Goal: Task Accomplishment & Management: Complete application form

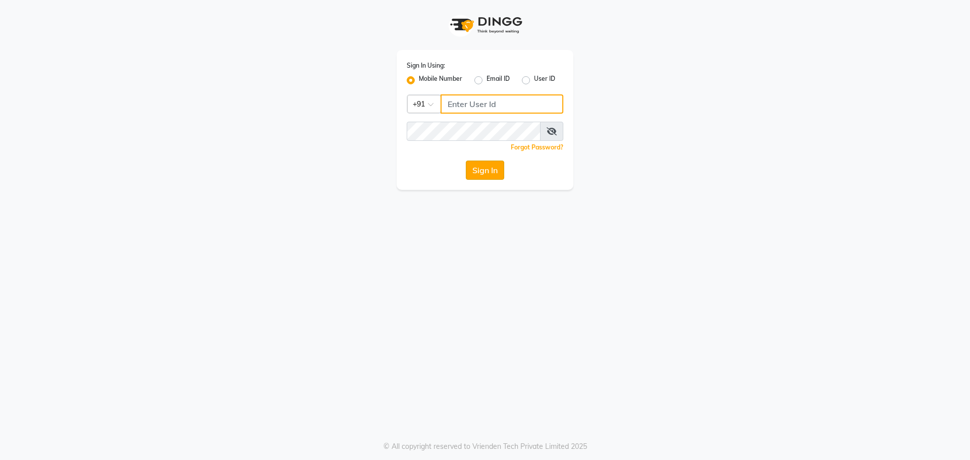
type input "7058190208"
click at [479, 169] on button "Sign In" at bounding box center [485, 170] width 38 height 19
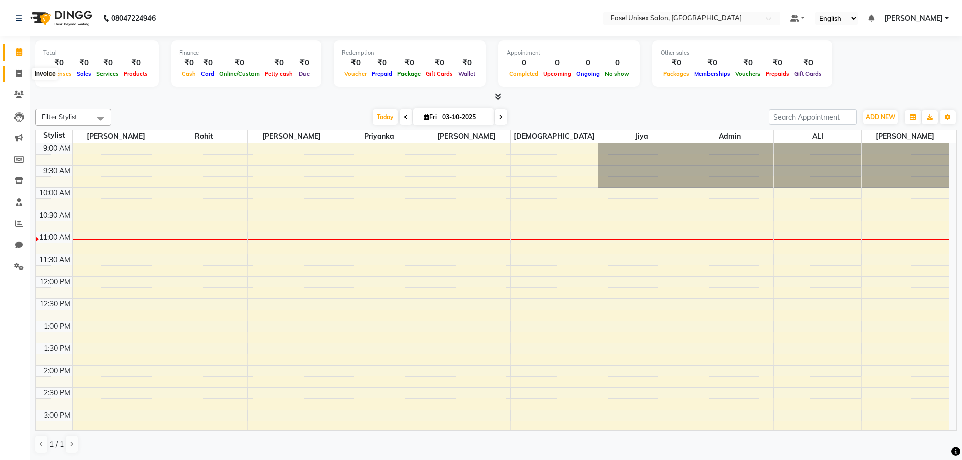
click at [21, 74] on icon at bounding box center [19, 74] width 6 height 8
select select "service"
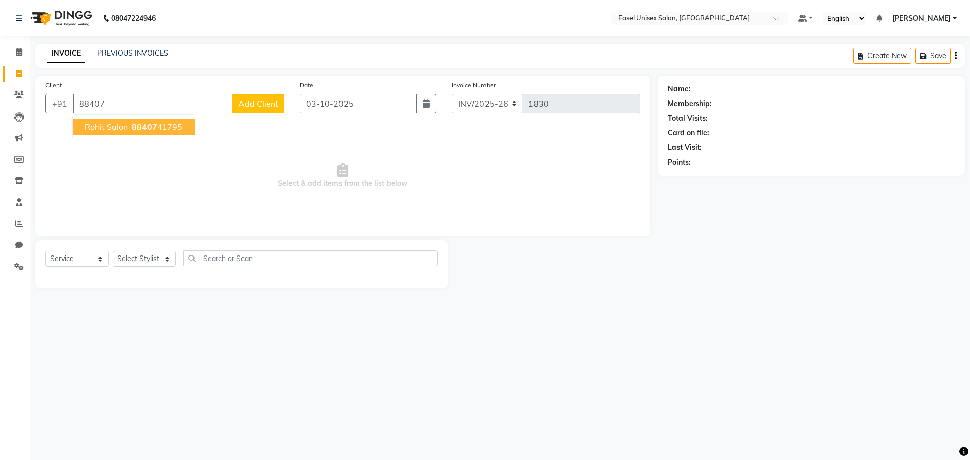
click at [117, 130] on span "Rohit Salon" at bounding box center [106, 127] width 43 height 10
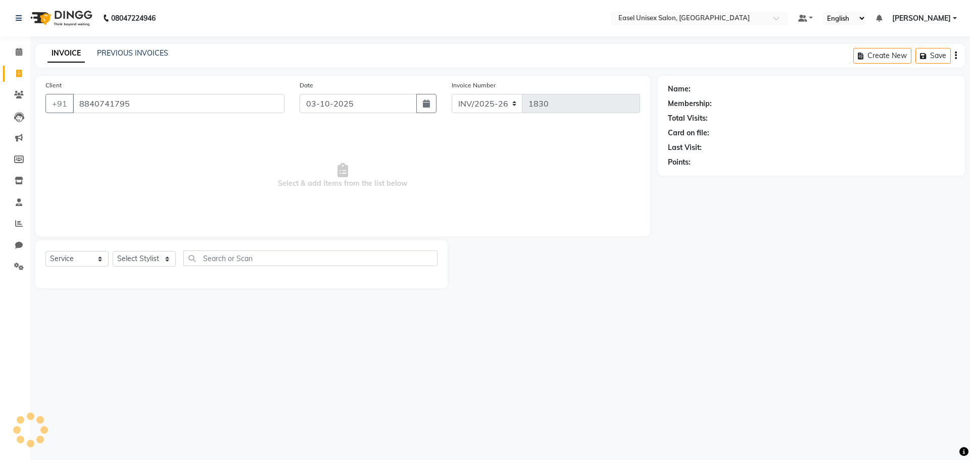
type input "8840741795"
click at [167, 259] on select "Select Stylist admin [PERSON_NAME] jiya [PERSON_NAME] Priyanka [PERSON_NAME] [P…" at bounding box center [144, 259] width 63 height 16
select select "82876"
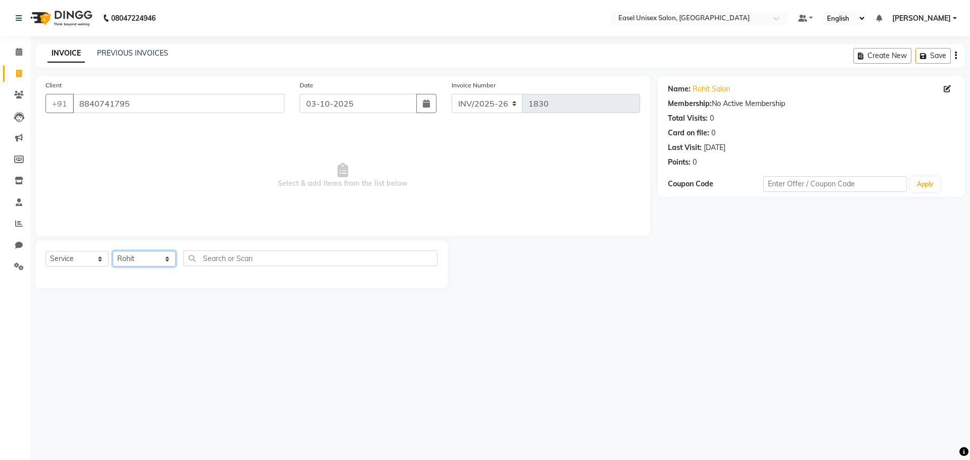
click at [113, 251] on select "Select Stylist admin [PERSON_NAME] jiya [PERSON_NAME] Priyanka [PERSON_NAME] [P…" at bounding box center [144, 259] width 63 height 16
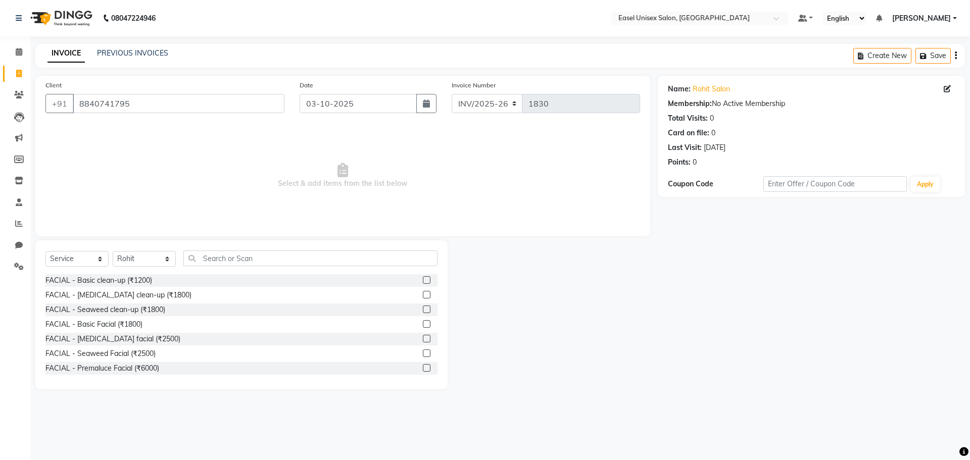
click at [423, 295] on label at bounding box center [427, 295] width 8 height 8
click at [423, 295] on input "checkbox" at bounding box center [426, 295] width 7 height 7
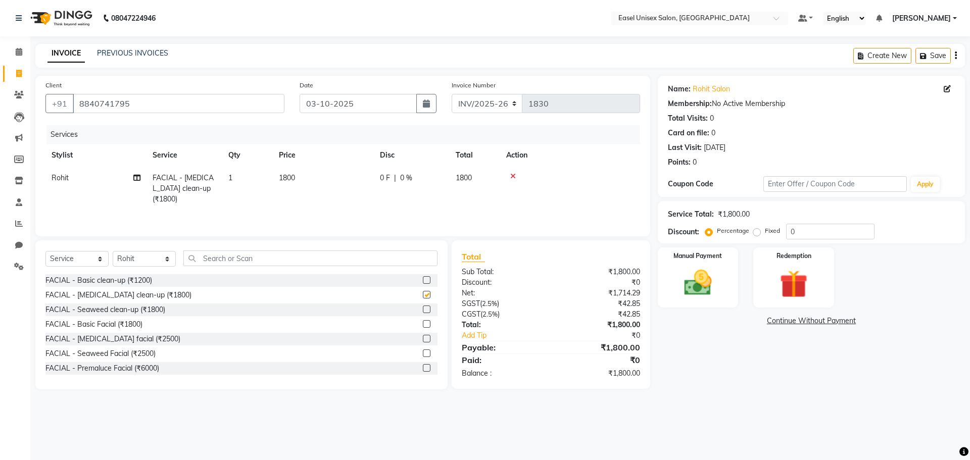
checkbox input "false"
click at [404, 176] on span "0 %" at bounding box center [406, 178] width 12 height 11
select select "82876"
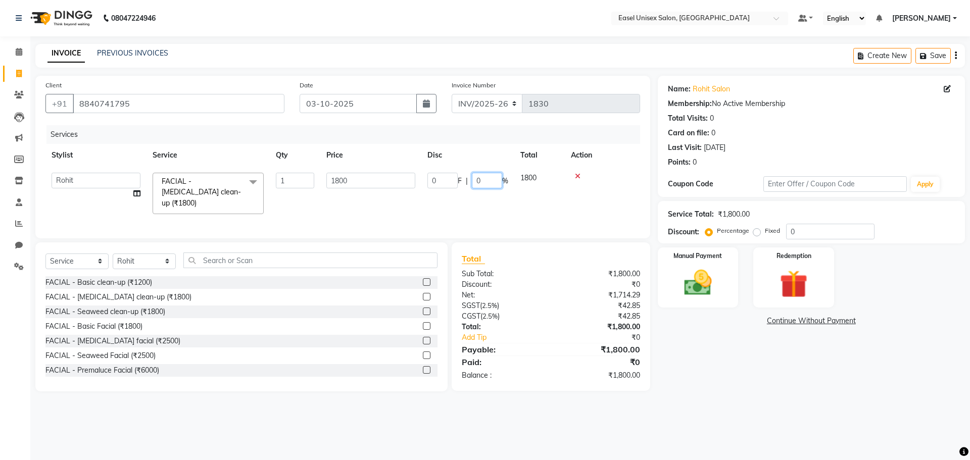
click at [488, 181] on input "0" at bounding box center [487, 181] width 30 height 16
type input "25"
click at [677, 346] on div "Name: Rohit Salon Membership: No Active Membership Total Visits: 0 Card on file…" at bounding box center [815, 234] width 315 height 316
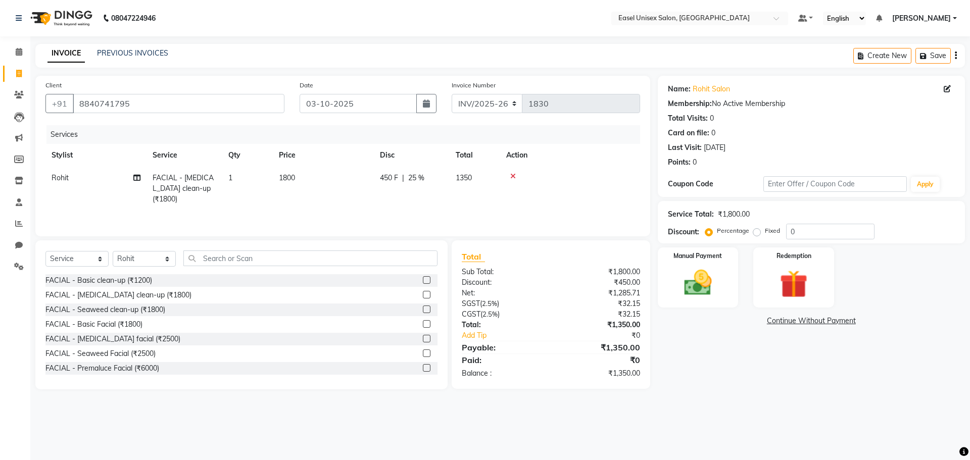
click at [417, 177] on span "25 %" at bounding box center [416, 178] width 16 height 11
select select "82876"
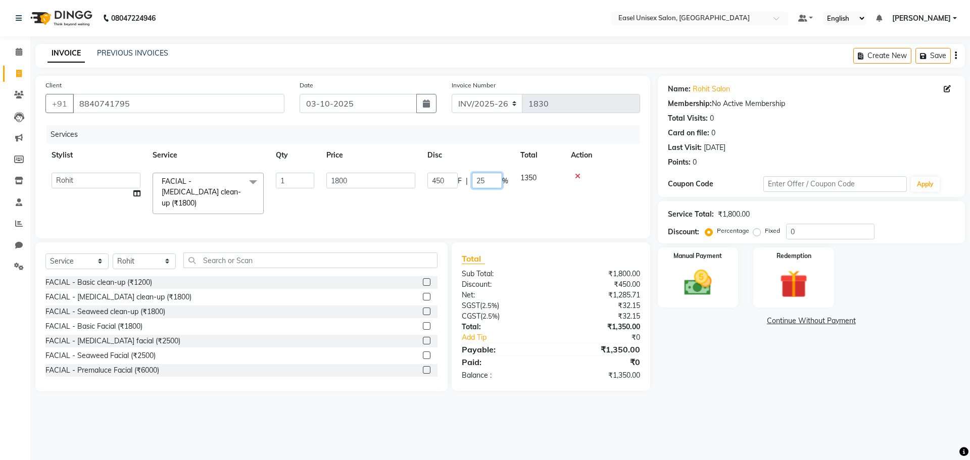
click at [487, 178] on input "25" at bounding box center [487, 181] width 30 height 16
type input "2"
type input "0"
click at [454, 200] on div "Services Stylist Service Qty Price Disc Total Action admin ALI Ayesha jiya Lakh…" at bounding box center [342, 176] width 594 height 103
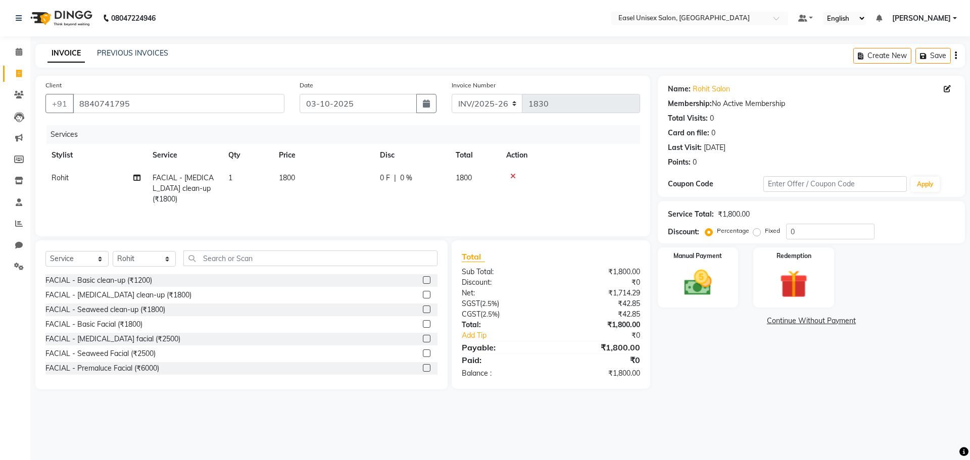
click at [286, 175] on span "1800" at bounding box center [287, 177] width 16 height 9
select select "82876"
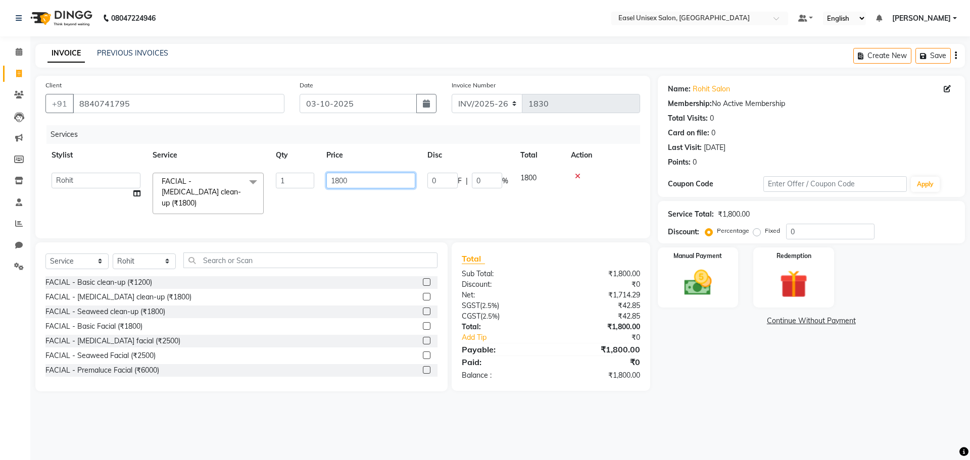
click at [354, 180] on input "1800" at bounding box center [370, 181] width 89 height 16
type input "1"
type input "1200"
click at [386, 210] on div "Services Stylist Service Qty Price Disc Total Action admin ALI Ayesha jiya Lakh…" at bounding box center [342, 176] width 594 height 103
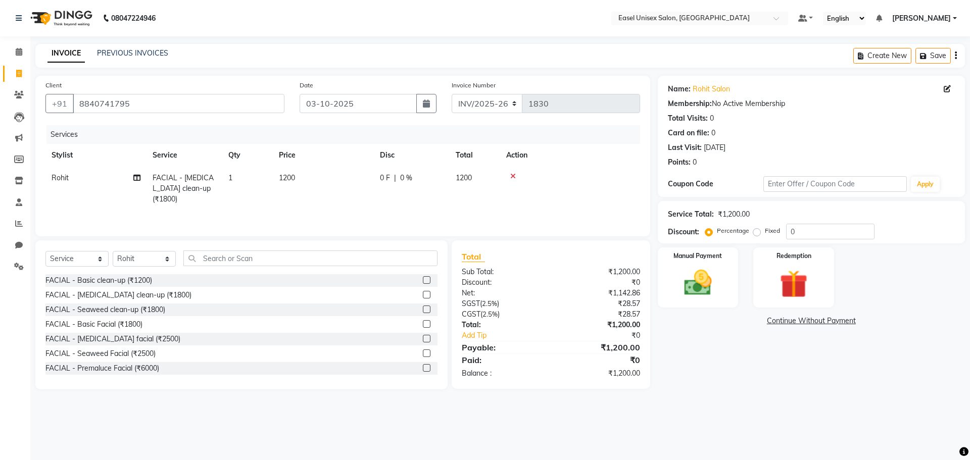
click at [384, 176] on span "0 F" at bounding box center [385, 178] width 10 height 11
select select "82876"
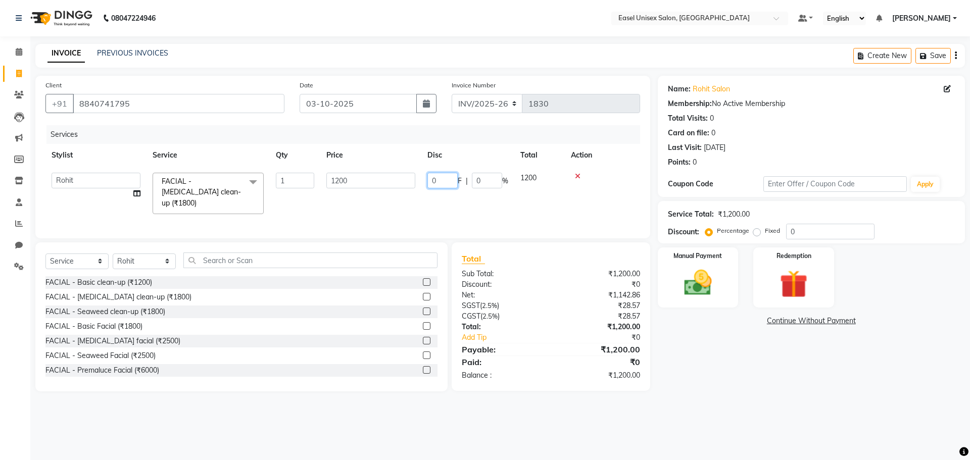
click at [440, 178] on input "0" at bounding box center [442, 181] width 30 height 16
type input "15"
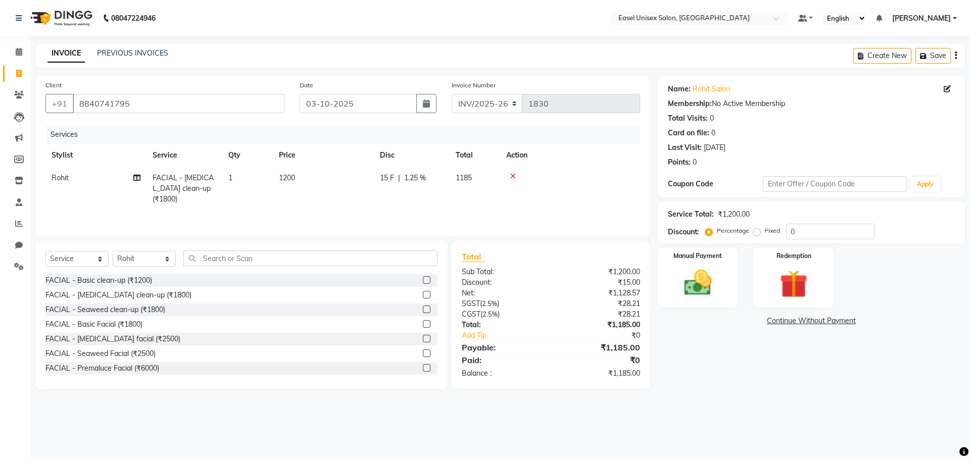
click at [443, 206] on div "Services Stylist Service Qty Price Disc Total Action Rohit FACIAL - Whitening c…" at bounding box center [342, 175] width 594 height 101
click at [389, 176] on span "15 F" at bounding box center [387, 178] width 14 height 11
select select "82876"
click at [577, 176] on icon at bounding box center [578, 176] width 6 height 7
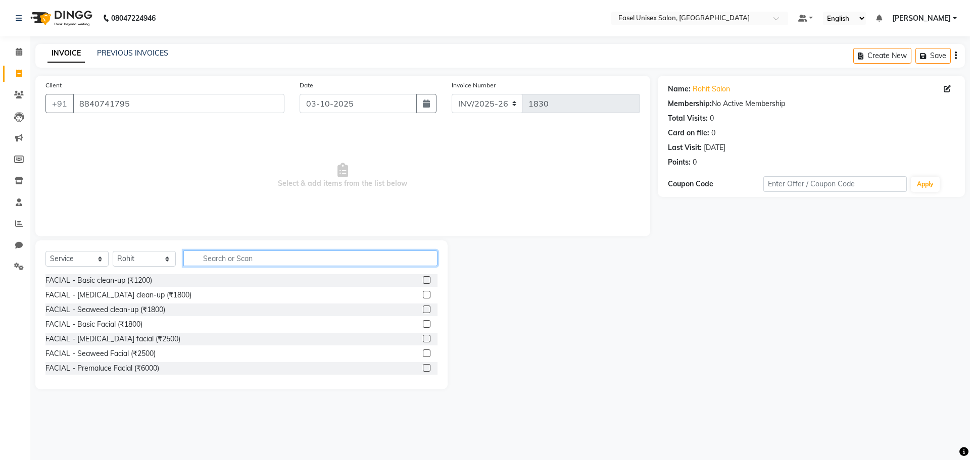
click at [396, 259] on input "text" at bounding box center [310, 259] width 254 height 16
type input "hai"
click at [423, 279] on label at bounding box center [427, 280] width 8 height 8
click at [423, 279] on input "checkbox" at bounding box center [426, 280] width 7 height 7
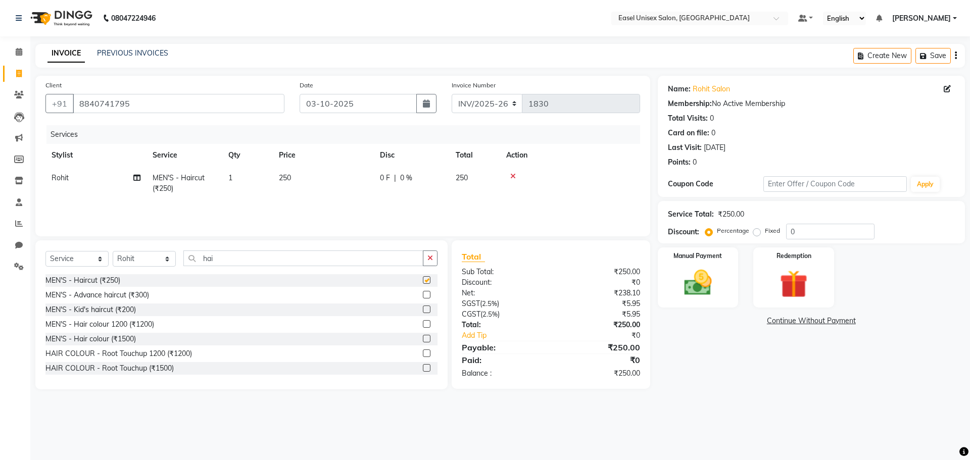
checkbox input "false"
click at [385, 174] on span "0 F" at bounding box center [385, 178] width 10 height 11
select select "82876"
click at [439, 180] on input "0" at bounding box center [442, 181] width 30 height 16
type input "99"
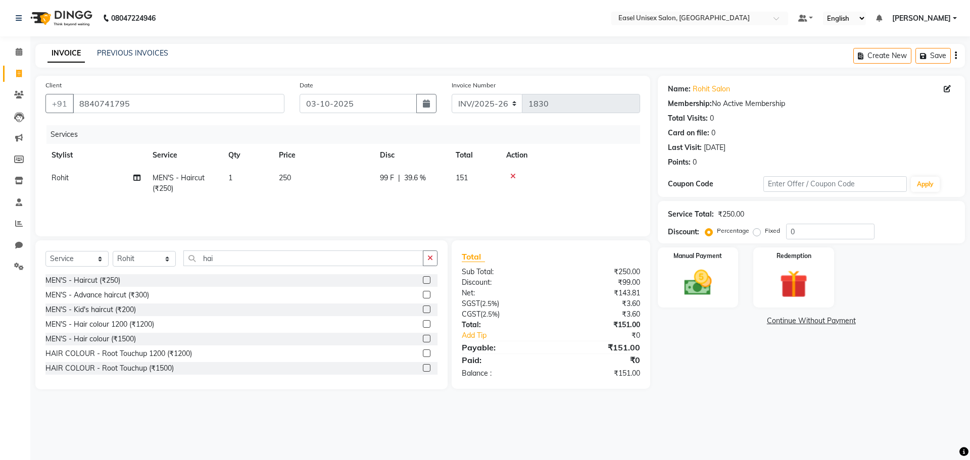
click at [489, 200] on div "Services Stylist Service Qty Price Disc Total Action Rohit MEN'S - Haircut (₹25…" at bounding box center [342, 175] width 594 height 101
click at [388, 176] on span "99 F" at bounding box center [387, 178] width 14 height 11
select select "82876"
click at [444, 178] on input "99" at bounding box center [442, 181] width 30 height 16
type input "9"
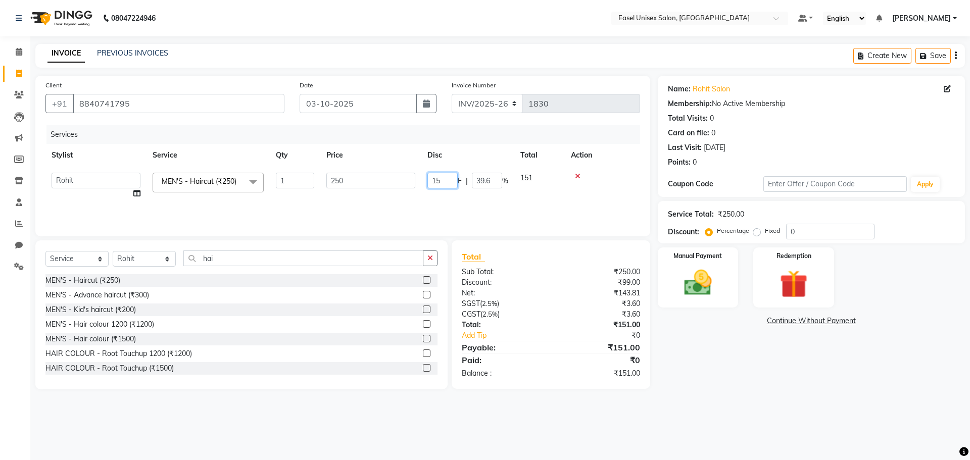
type input "151"
click at [468, 208] on div "Services Stylist Service Qty Price Disc Total Action Rohit MEN'S - Haircut (₹25…" at bounding box center [342, 175] width 594 height 101
click at [539, 201] on div "Services Stylist Service Qty Price Disc Total Action Rohit MEN'S - Haircut (₹25…" at bounding box center [342, 175] width 594 height 101
click at [511, 176] on icon at bounding box center [513, 176] width 6 height 7
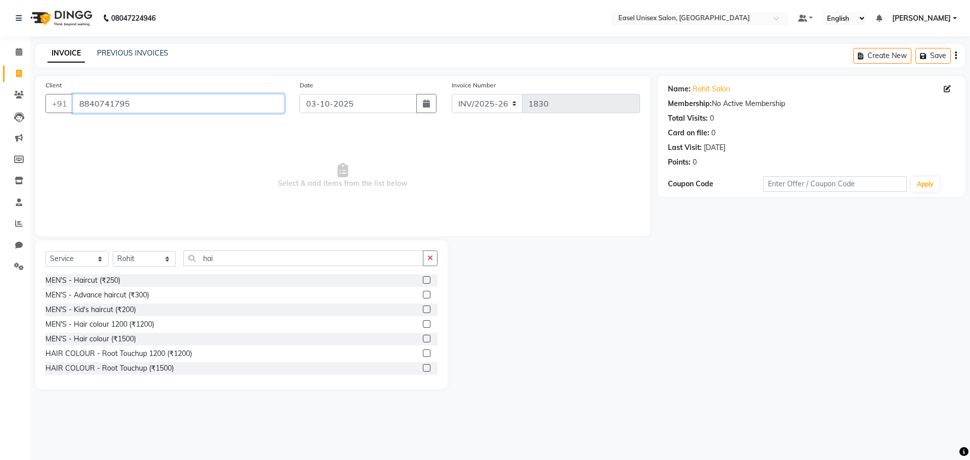
click at [188, 101] on input "8840741795" at bounding box center [179, 103] width 212 height 19
drag, startPoint x: 123, startPoint y: 46, endPoint x: 129, endPoint y: 49, distance: 6.6
click at [124, 48] on div "INVOICE PREVIOUS INVOICES Create New Save" at bounding box center [499, 56] width 929 height 24
click at [146, 54] on link "PREVIOUS INVOICES" at bounding box center [132, 52] width 71 height 9
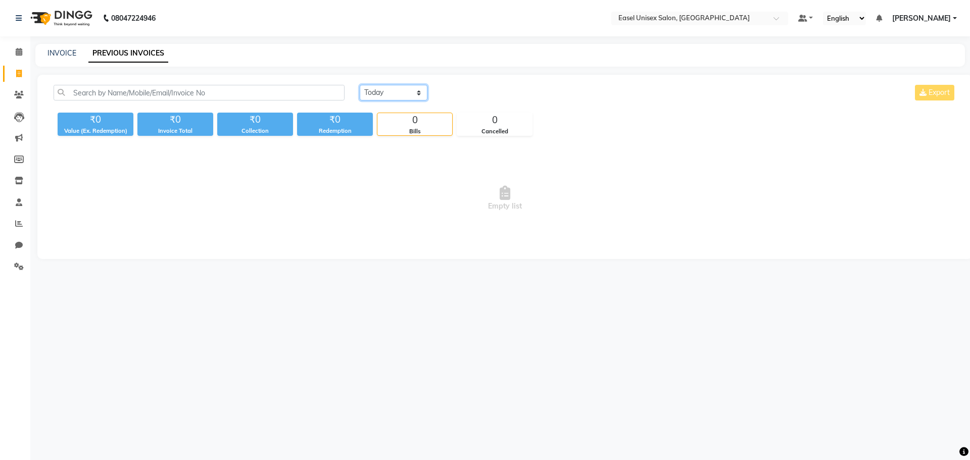
click at [384, 95] on select "Today Yesterday Custom Range" at bounding box center [394, 93] width 68 height 16
select select "[DATE]"
click at [360, 85] on select "Today Yesterday Custom Range" at bounding box center [394, 93] width 68 height 16
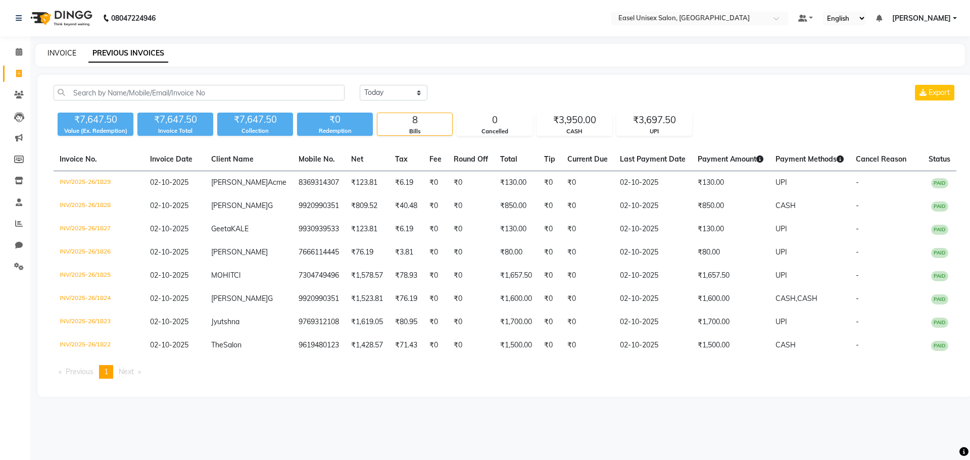
click at [48, 55] on div "INVOICE PREVIOUS INVOICES" at bounding box center [493, 53] width 917 height 11
click at [66, 53] on link "INVOICE" at bounding box center [61, 52] width 29 height 9
select select "service"
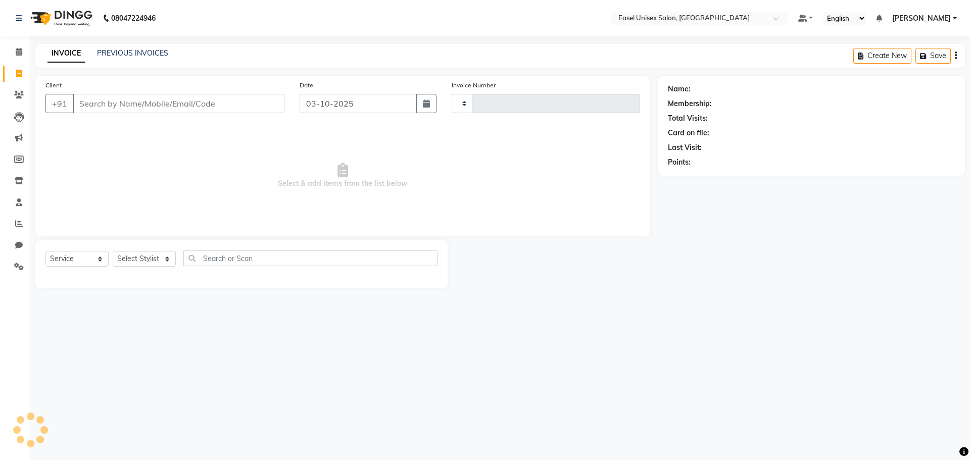
type input "1830"
select select "8639"
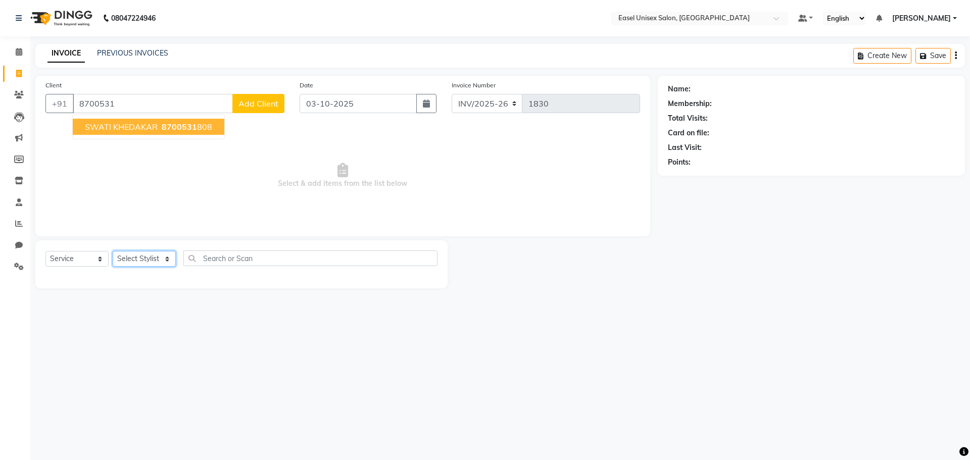
click at [144, 263] on select "Select Stylist admin [PERSON_NAME] jiya [PERSON_NAME] Priyanka [PERSON_NAME] [P…" at bounding box center [144, 259] width 63 height 16
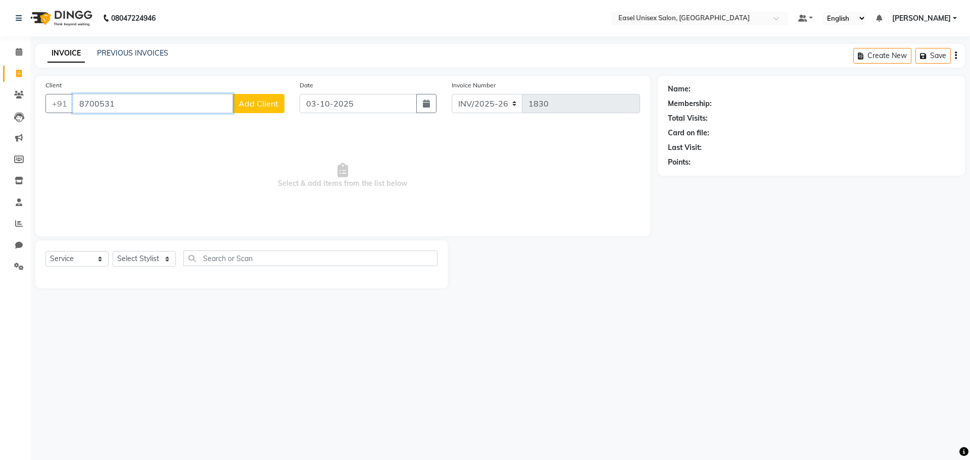
click at [185, 95] on input "8700531" at bounding box center [153, 103] width 160 height 19
click at [180, 128] on span "870053" at bounding box center [177, 127] width 30 height 10
type input "8700531808"
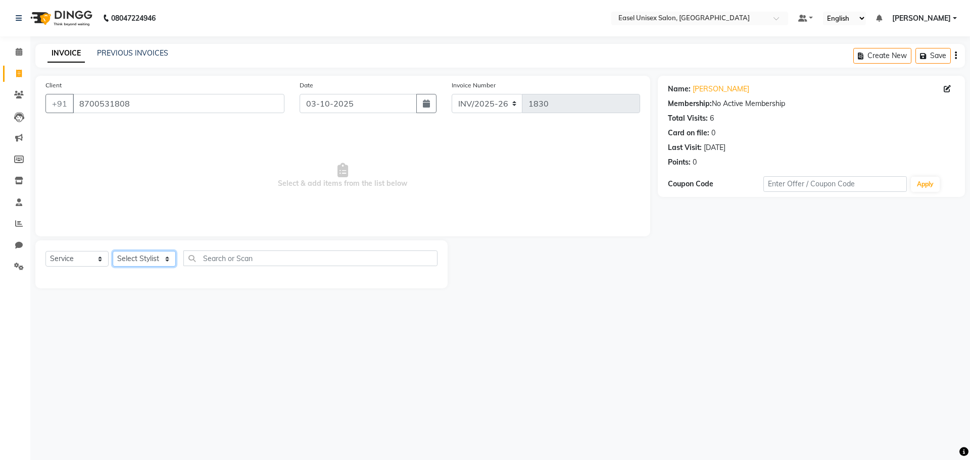
click at [131, 265] on select "Select Stylist admin [PERSON_NAME] jiya [PERSON_NAME] Priyanka [PERSON_NAME] [P…" at bounding box center [144, 259] width 63 height 16
select select "83236"
click at [113, 251] on select "Select Stylist admin [PERSON_NAME] jiya [PERSON_NAME] Priyanka [PERSON_NAME] [P…" at bounding box center [144, 259] width 63 height 16
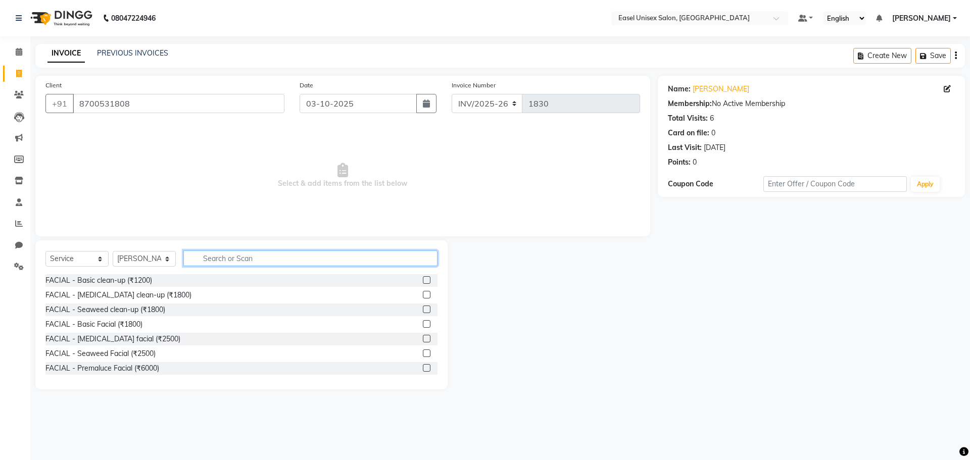
click at [186, 264] on input "text" at bounding box center [310, 259] width 254 height 16
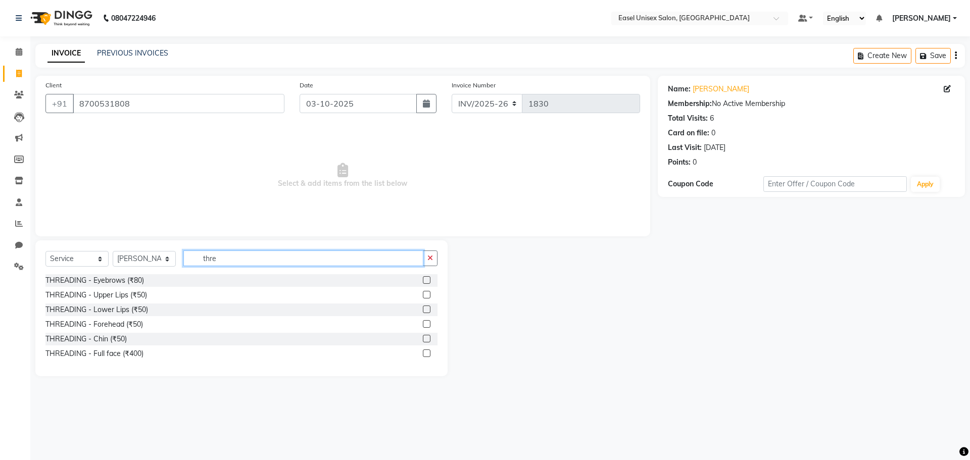
type input "thre"
click at [427, 280] on label at bounding box center [427, 280] width 8 height 8
click at [427, 280] on input "checkbox" at bounding box center [426, 280] width 7 height 7
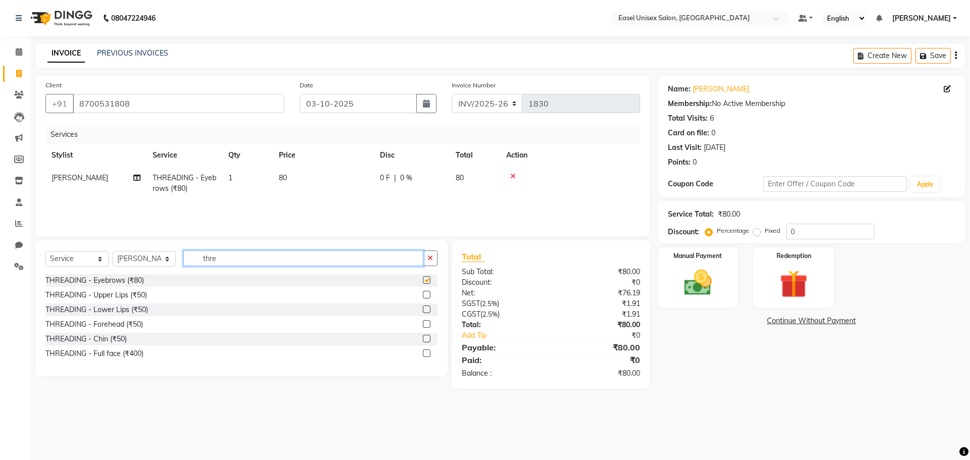
click at [367, 257] on input "thre" at bounding box center [303, 259] width 240 height 16
checkbox input "false"
type input "t"
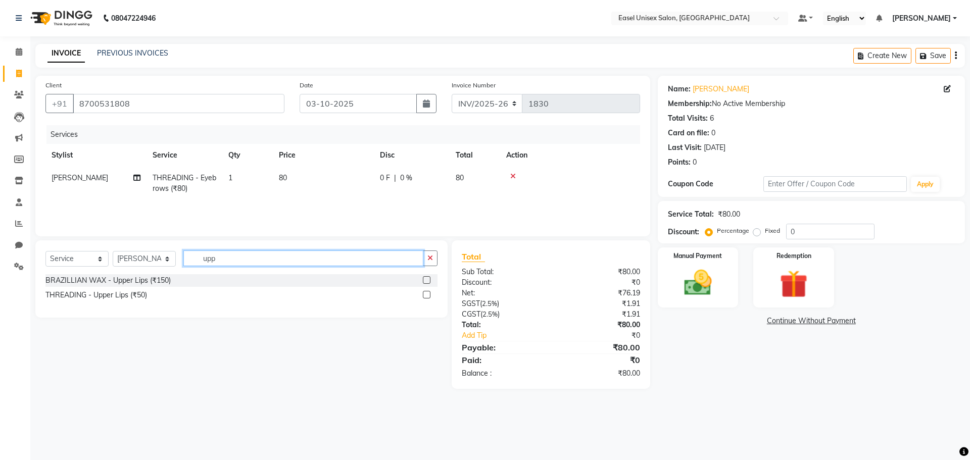
type input "upp"
click at [424, 275] on div at bounding box center [430, 280] width 15 height 13
click at [426, 282] on label at bounding box center [427, 280] width 8 height 8
click at [426, 282] on input "checkbox" at bounding box center [426, 280] width 7 height 7
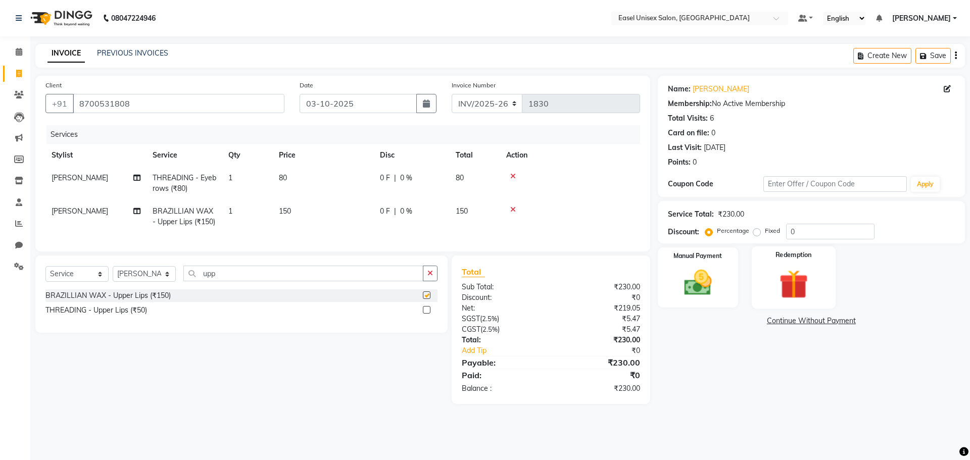
checkbox input "false"
click at [714, 269] on img at bounding box center [697, 282] width 47 height 33
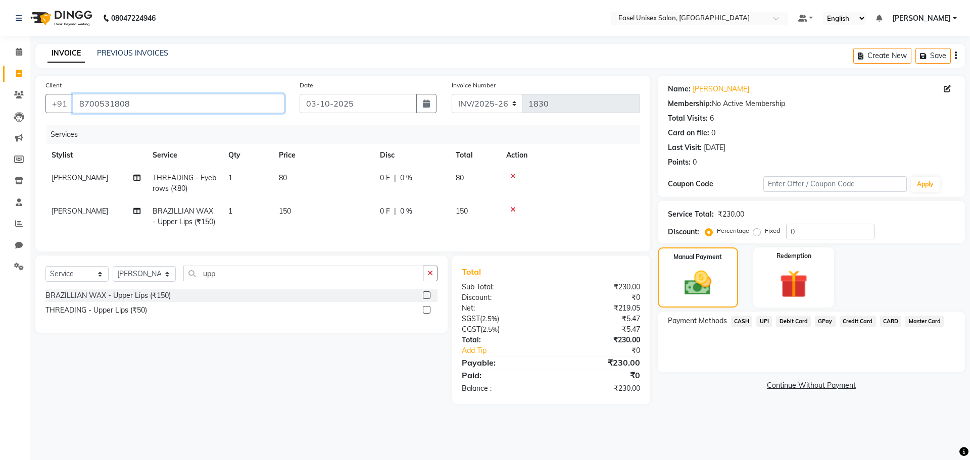
click at [186, 98] on input "8700531808" at bounding box center [179, 103] width 212 height 19
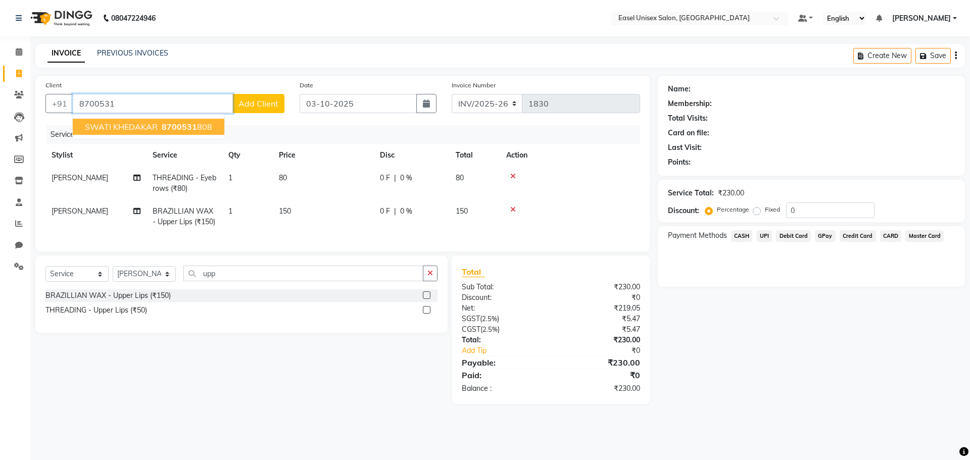
click at [189, 124] on span "8700531" at bounding box center [179, 127] width 35 height 10
type input "8700531808"
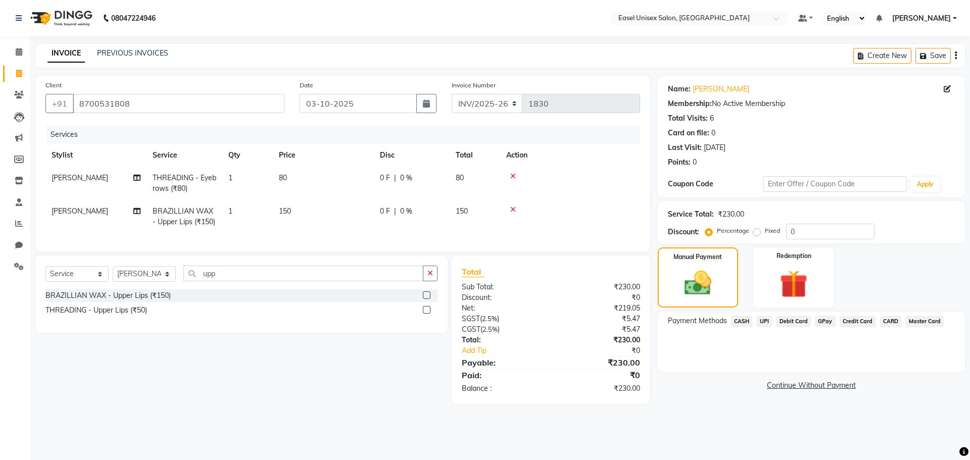
click at [764, 320] on span "UPI" at bounding box center [764, 322] width 16 height 12
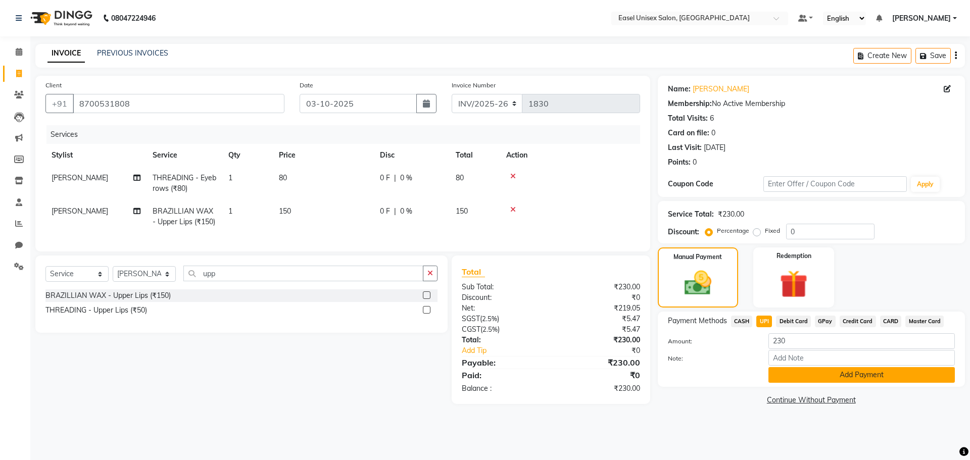
click at [815, 380] on button "Add Payment" at bounding box center [861, 375] width 186 height 16
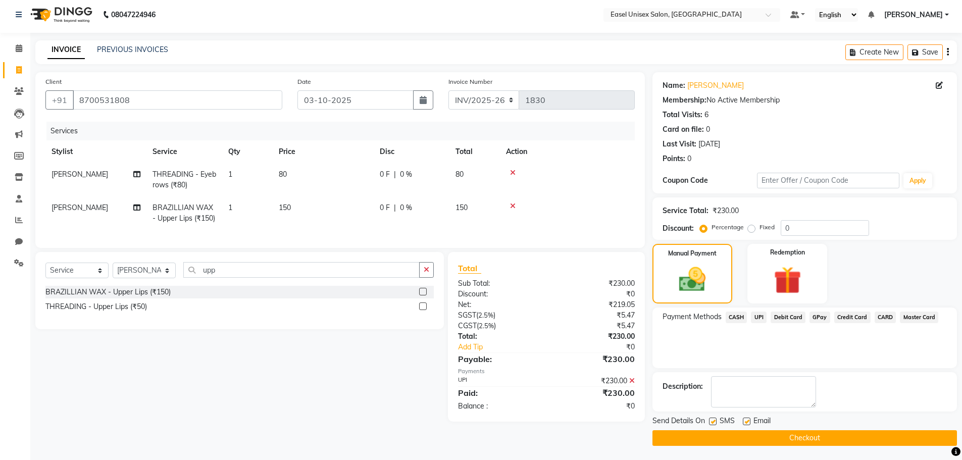
scroll to position [5, 0]
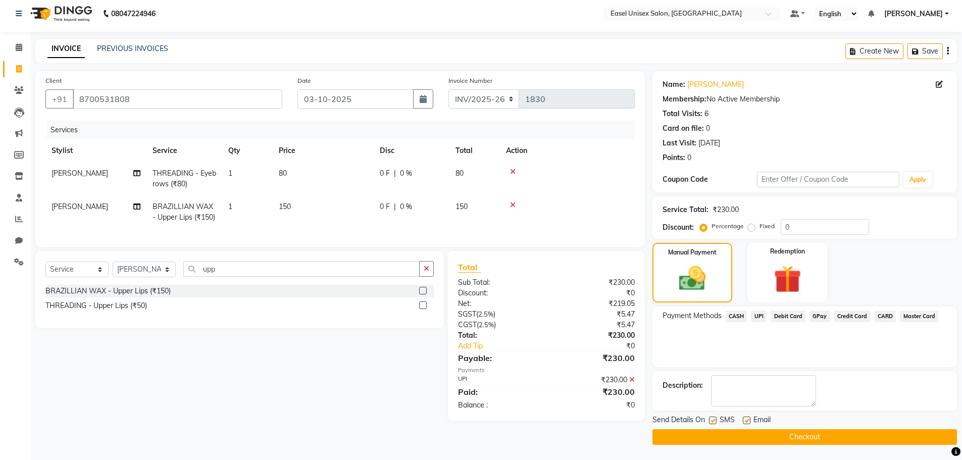
click at [758, 314] on span "UPI" at bounding box center [759, 317] width 16 height 12
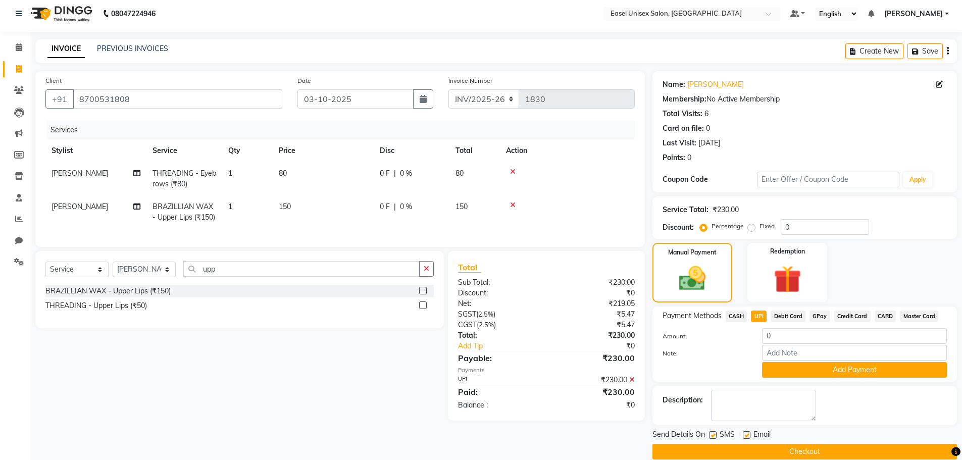
click at [751, 453] on button "Checkout" at bounding box center [805, 452] width 305 height 16
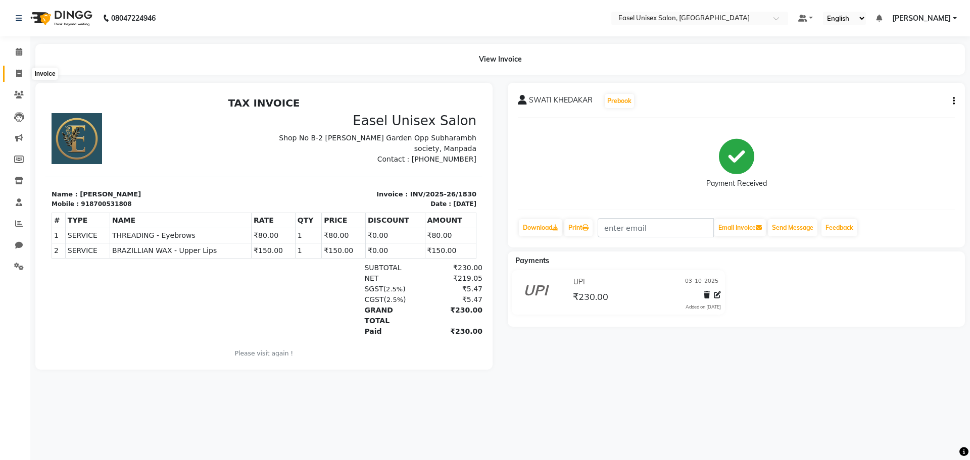
click at [18, 72] on icon at bounding box center [19, 74] width 6 height 8
select select "service"
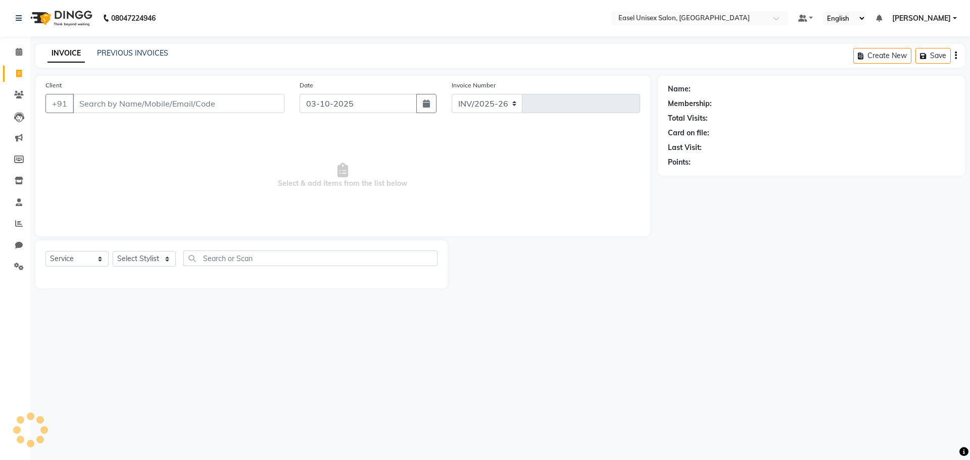
select select "8639"
type input "1831"
click at [135, 49] on link "PREVIOUS INVOICES" at bounding box center [132, 52] width 71 height 9
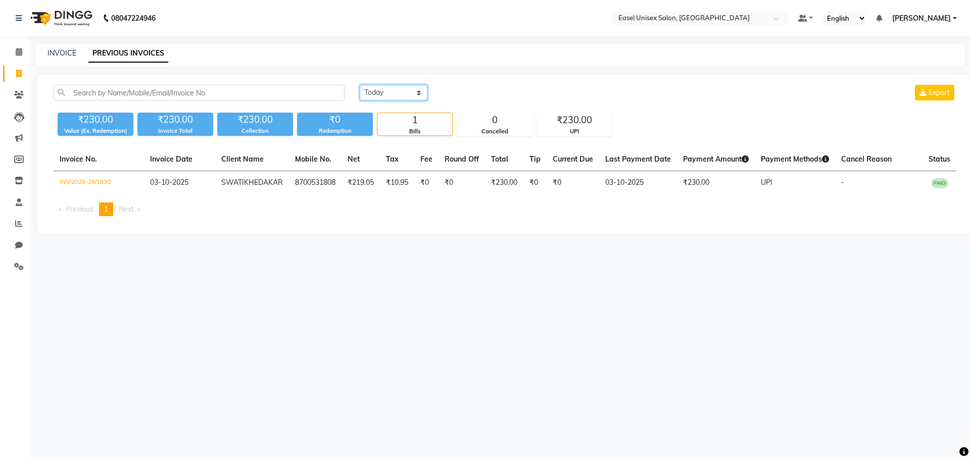
click at [420, 91] on select "Today Yesterday Custom Range" at bounding box center [394, 93] width 68 height 16
select select "[DATE]"
click at [360, 85] on select "Today Yesterday Custom Range" at bounding box center [394, 93] width 68 height 16
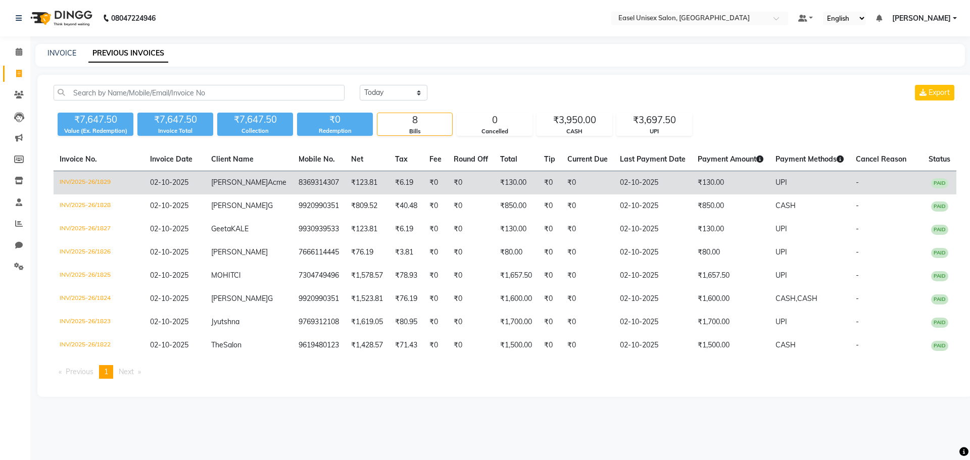
click at [294, 184] on td "8369314307" at bounding box center [318, 183] width 53 height 24
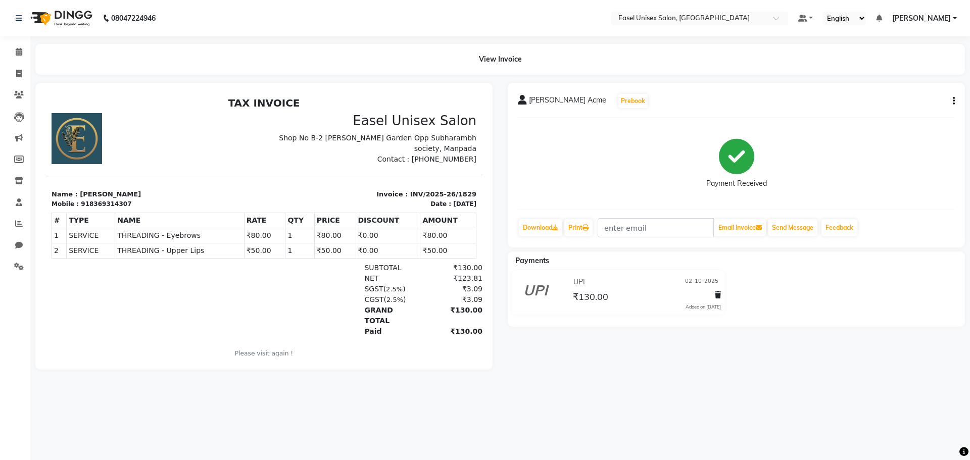
click at [955, 99] on div "Kinjal Acme Prebook Payment Received Download Print Email Invoice Send Message …" at bounding box center [736, 165] width 457 height 165
click at [952, 100] on button "button" at bounding box center [952, 101] width 6 height 11
click at [915, 113] on div "Edit Invoice" at bounding box center [903, 114] width 69 height 13
select select "service"
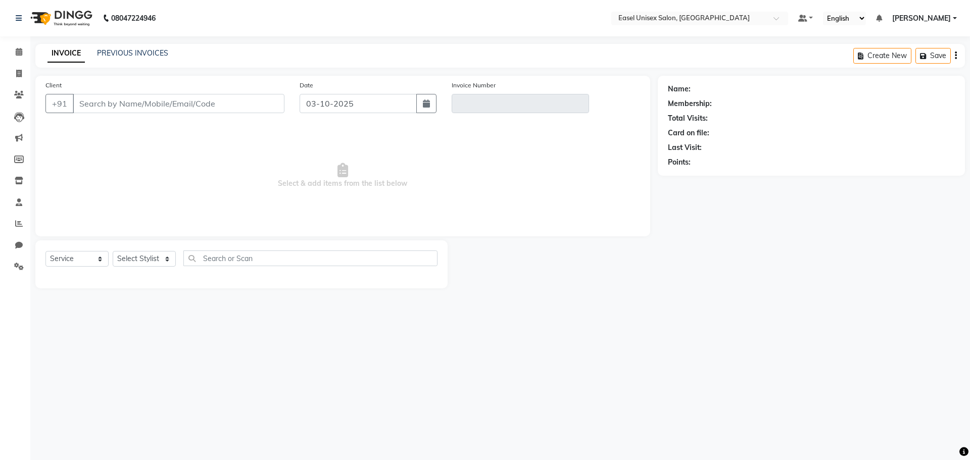
type input "8369314307"
type input "INV/2025-26/1829"
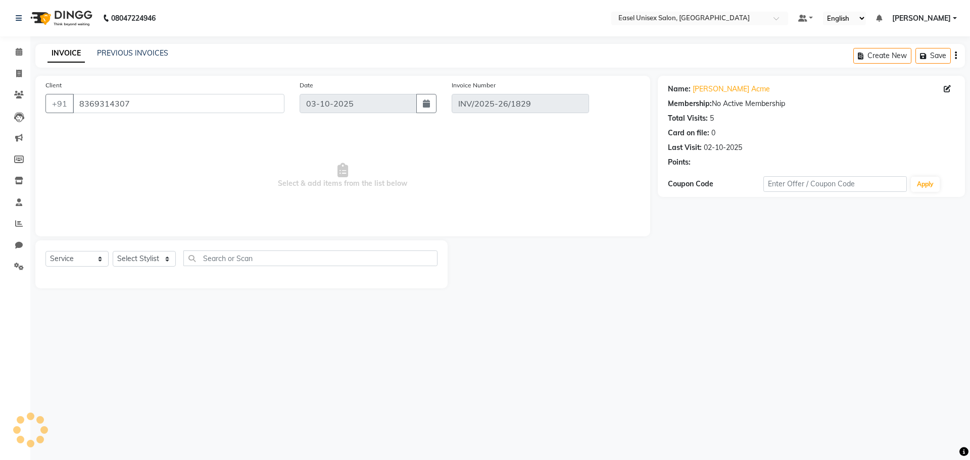
type input "02-10-2025"
select select "select"
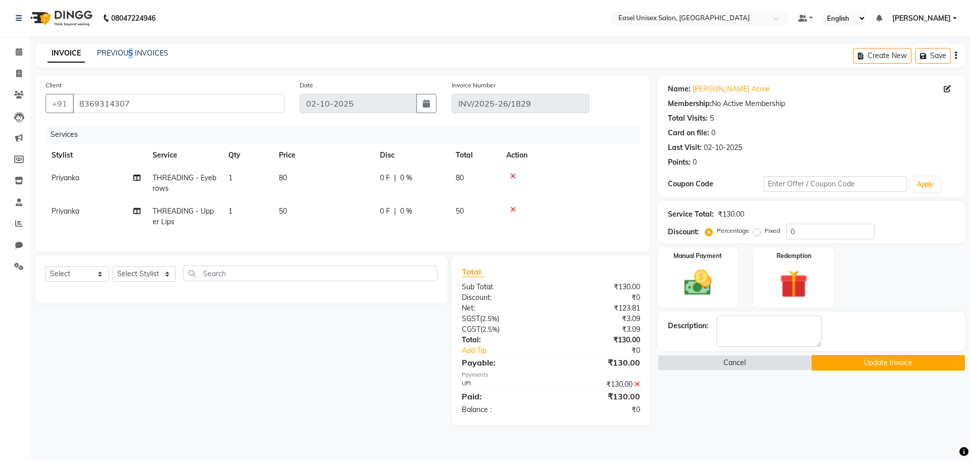
click at [130, 47] on div "INVOICE PREVIOUS INVOICES Create New Save" at bounding box center [499, 56] width 929 height 24
click at [133, 53] on link "PREVIOUS INVOICES" at bounding box center [132, 52] width 71 height 9
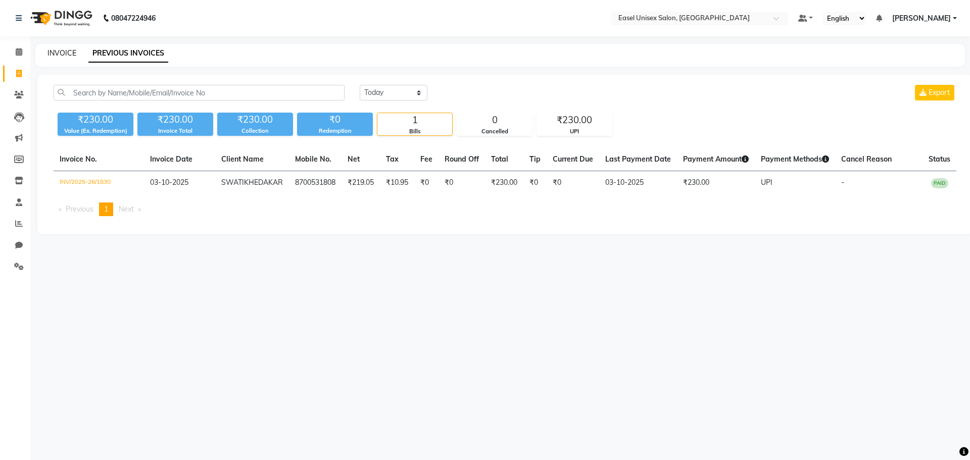
click at [55, 55] on link "INVOICE" at bounding box center [61, 52] width 29 height 9
select select "service"
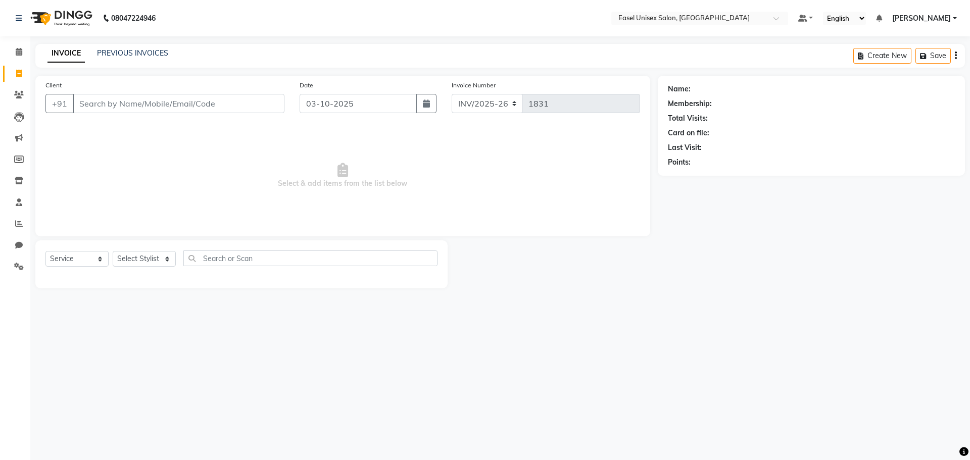
click at [123, 108] on input "Client" at bounding box center [179, 103] width 212 height 19
click at [248, 101] on input "Client" at bounding box center [179, 103] width 212 height 19
click at [135, 57] on link "PREVIOUS INVOICES" at bounding box center [132, 52] width 71 height 9
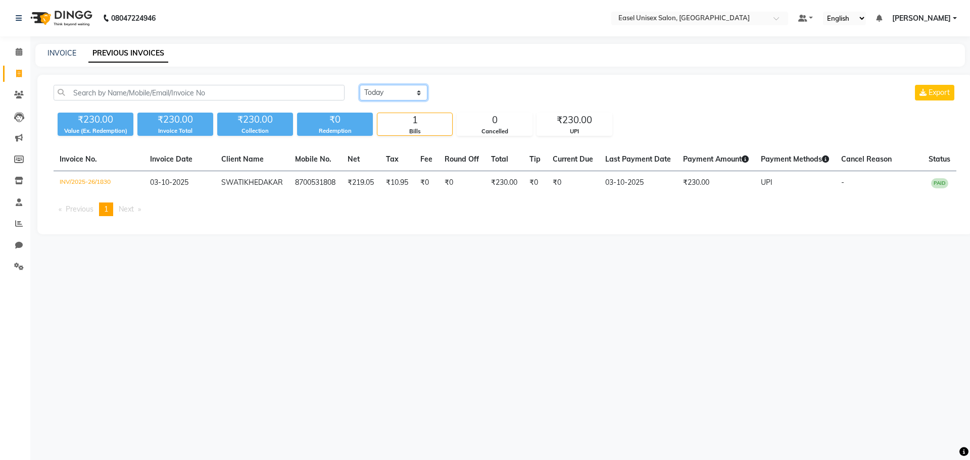
click at [407, 97] on select "Today Yesterday Custom Range" at bounding box center [394, 93] width 68 height 16
select select "[DATE]"
click at [360, 85] on select "Today Yesterday Custom Range" at bounding box center [394, 93] width 68 height 16
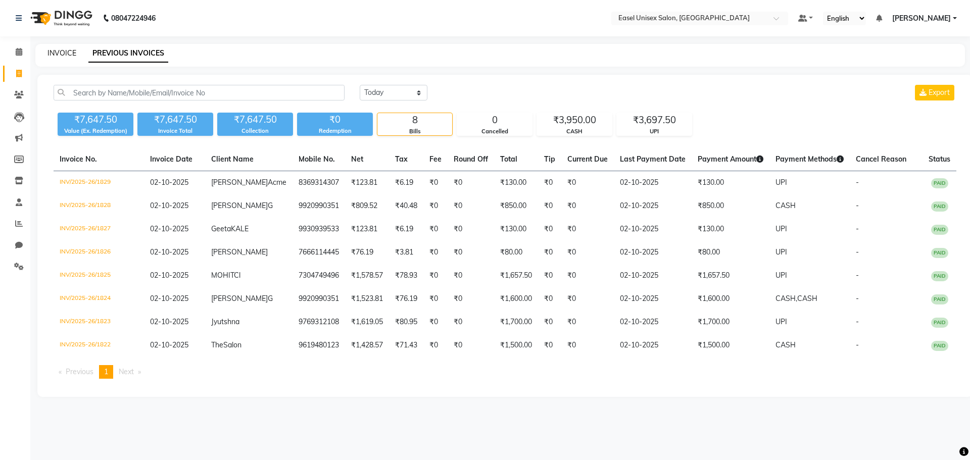
click at [69, 52] on link "INVOICE" at bounding box center [61, 52] width 29 height 9
select select "service"
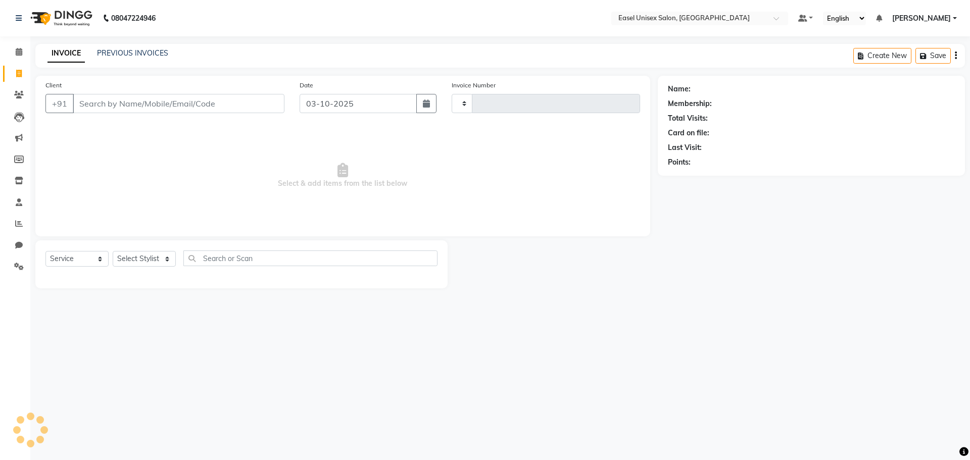
type input "1831"
select select "8639"
type input "9998984381"
click at [272, 107] on span "Add Client" at bounding box center [258, 103] width 40 height 10
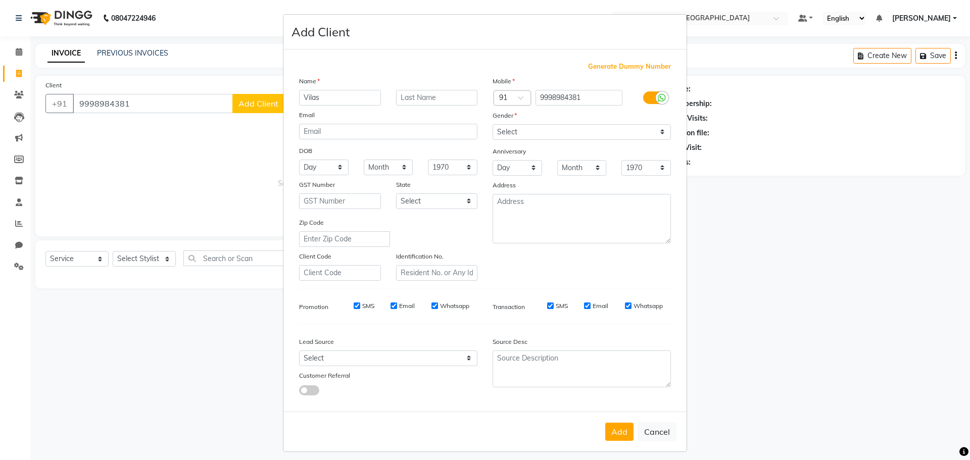
type input "Vilas"
click at [575, 131] on select "Select Male Female Other Prefer Not To Say" at bounding box center [581, 132] width 178 height 16
select select "male"
click at [492, 124] on select "Select Male Female Other Prefer Not To Say" at bounding box center [581, 132] width 178 height 16
click at [605, 433] on button "Add" at bounding box center [619, 432] width 28 height 18
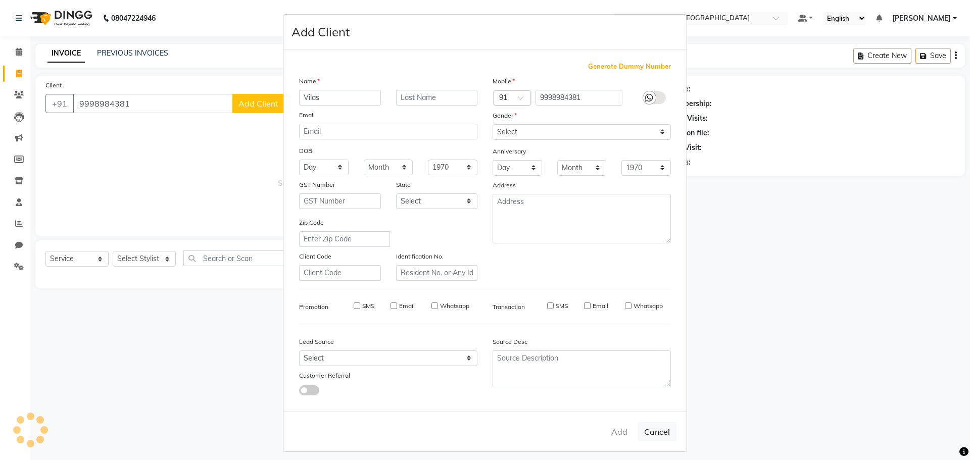
select select
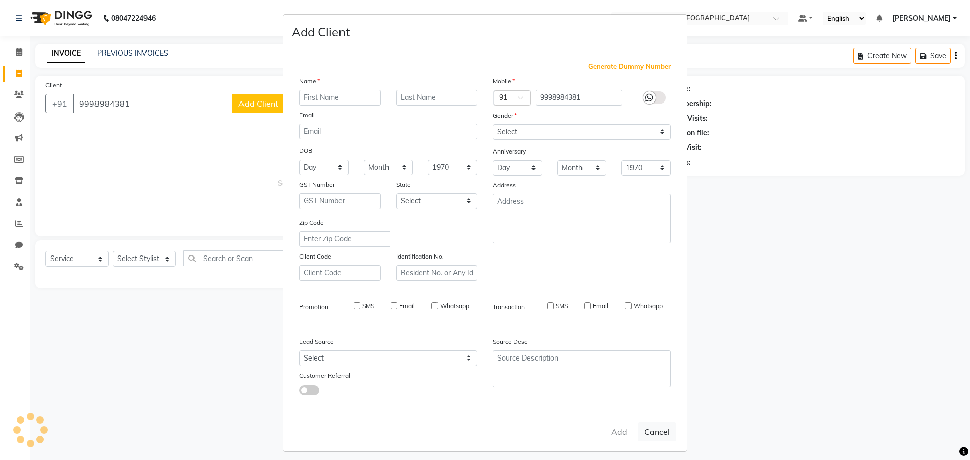
select select
checkbox input "false"
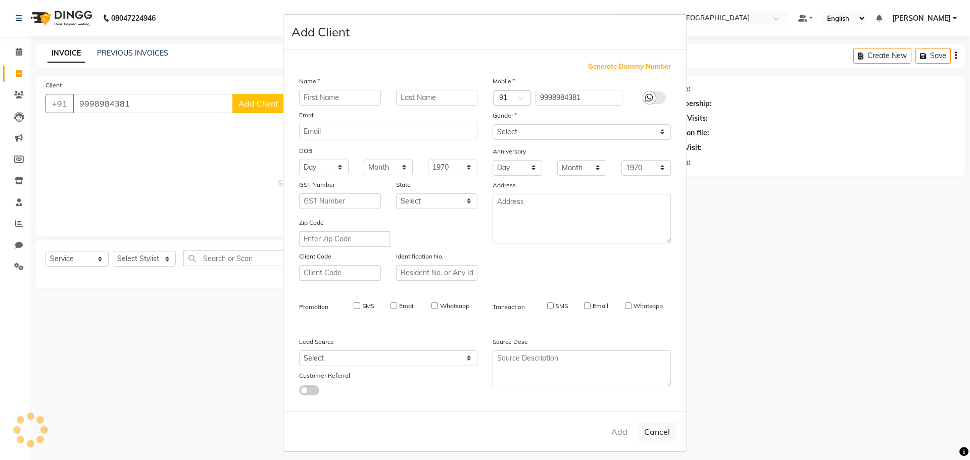
checkbox input "false"
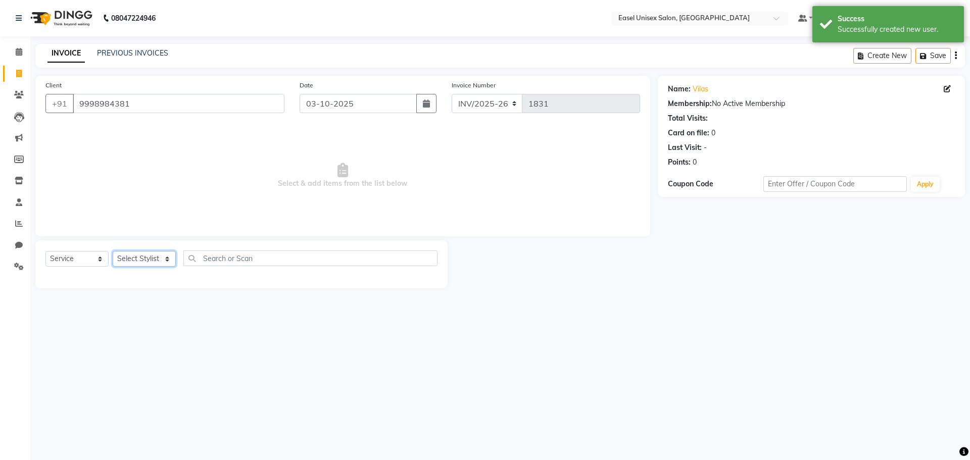
click at [142, 258] on select "Select Stylist admin [PERSON_NAME] jiya [PERSON_NAME] Priyanka [PERSON_NAME] [P…" at bounding box center [144, 259] width 63 height 16
select select "82876"
click at [113, 251] on select "Select Stylist admin [PERSON_NAME] jiya [PERSON_NAME] Priyanka [PERSON_NAME] [P…" at bounding box center [144, 259] width 63 height 16
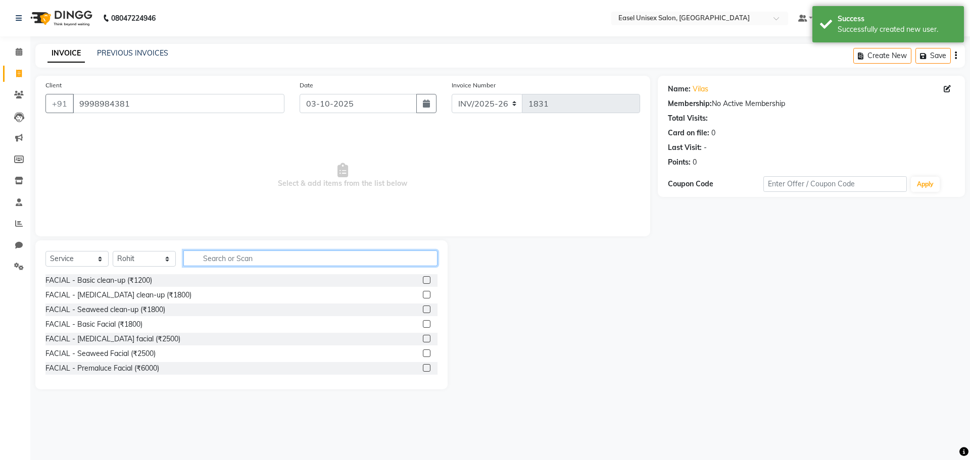
click at [328, 262] on input "text" at bounding box center [310, 259] width 254 height 16
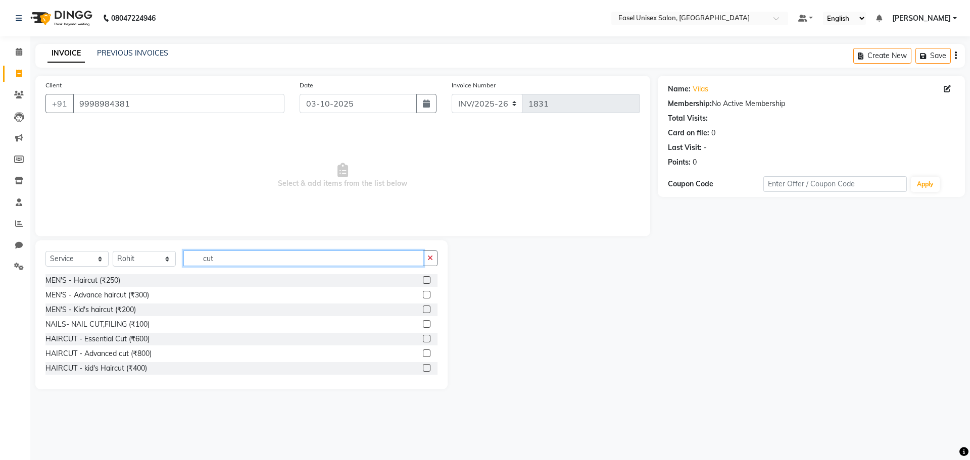
type input "cut"
click at [423, 279] on label at bounding box center [427, 280] width 8 height 8
click at [423, 279] on input "checkbox" at bounding box center [426, 280] width 7 height 7
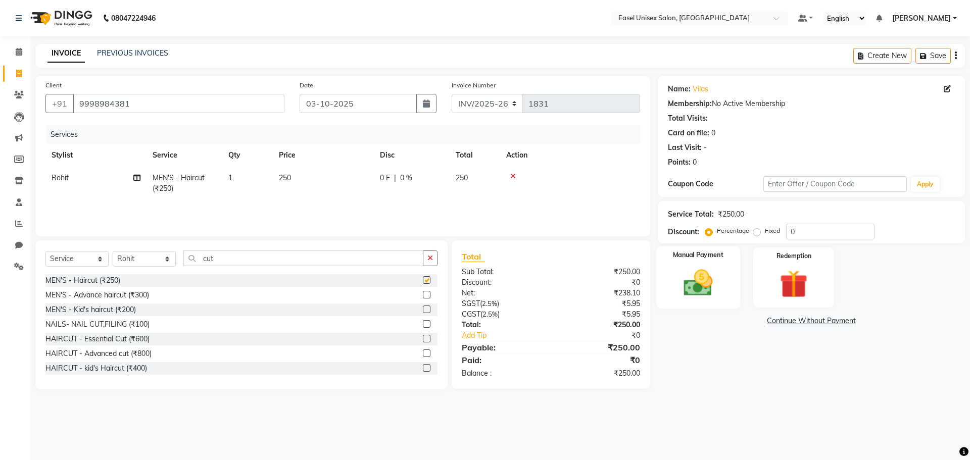
checkbox input "false"
click at [711, 282] on img at bounding box center [697, 282] width 47 height 33
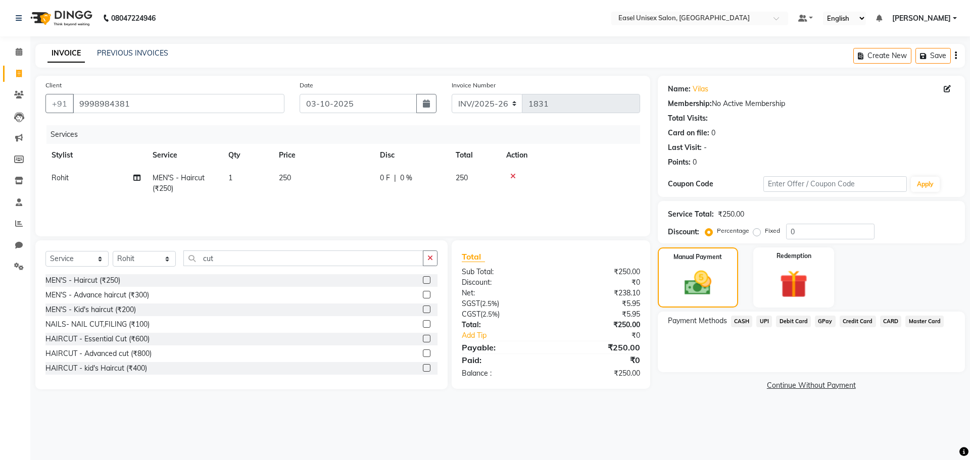
click at [768, 320] on span "UPI" at bounding box center [764, 322] width 16 height 12
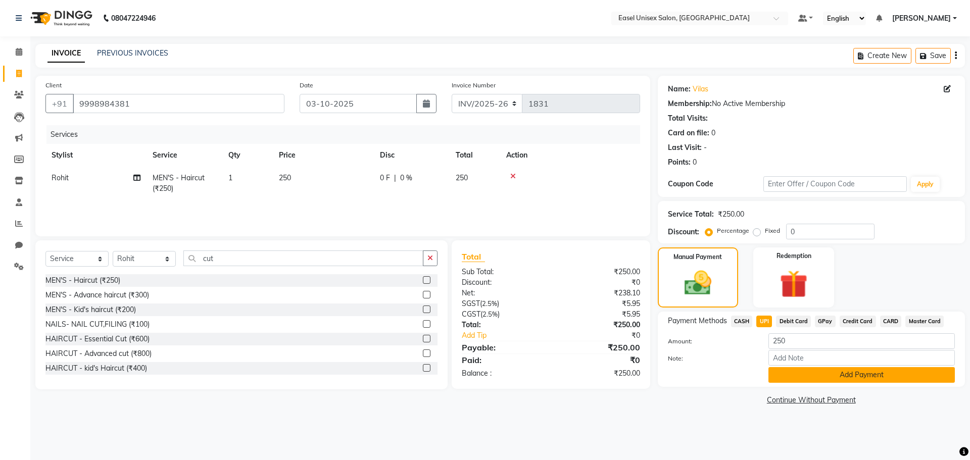
click at [885, 376] on button "Add Payment" at bounding box center [861, 375] width 186 height 16
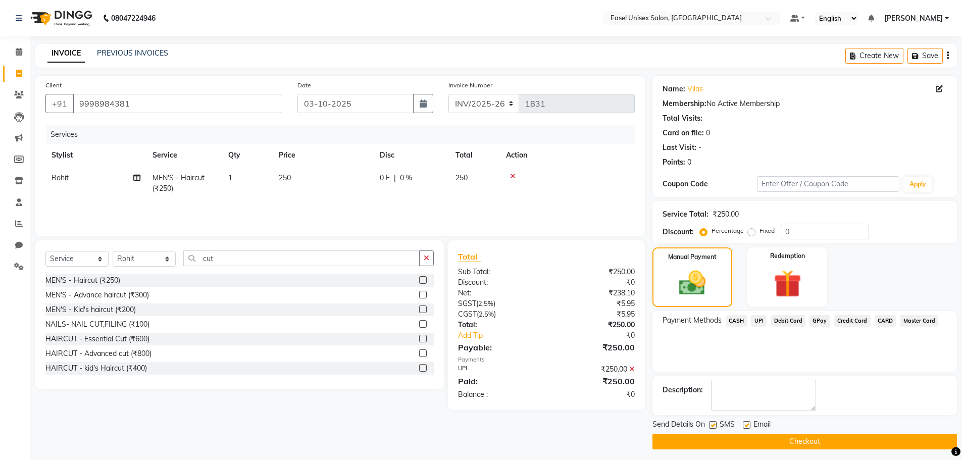
click at [855, 442] on button "Checkout" at bounding box center [805, 442] width 305 height 16
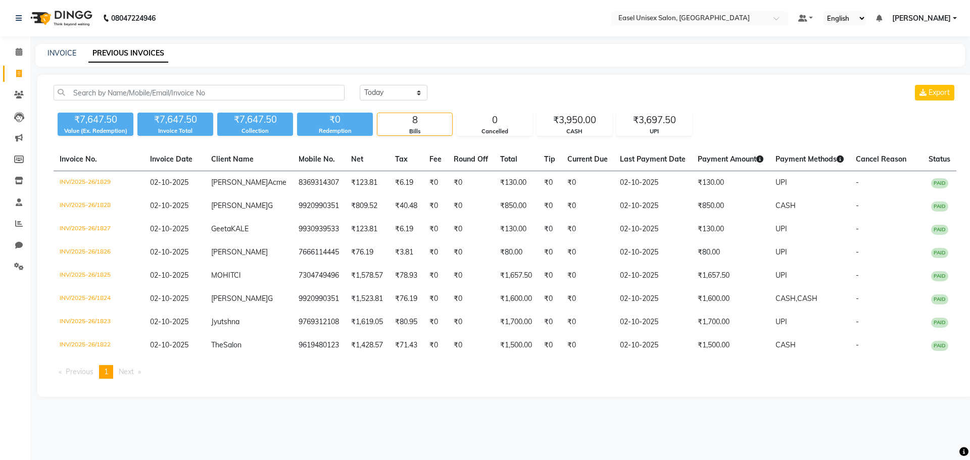
select select "[DATE]"
click at [69, 53] on link "INVOICE" at bounding box center [61, 52] width 29 height 9
select select "service"
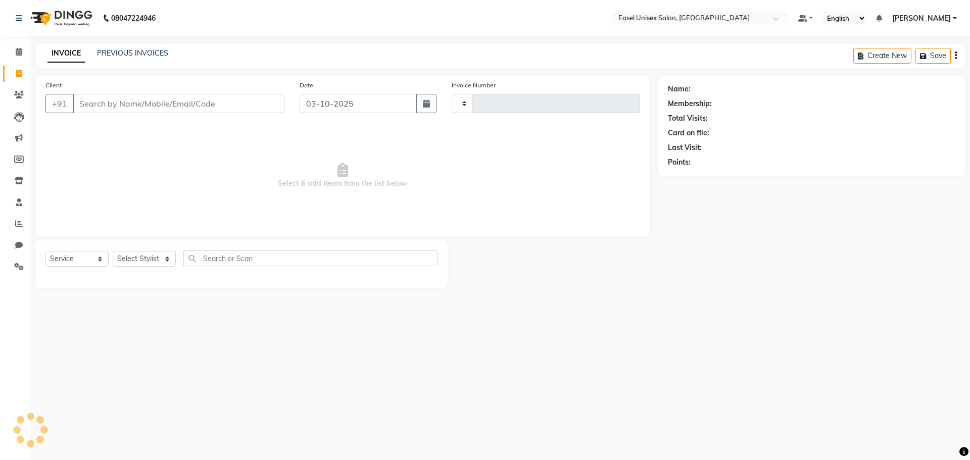
type input "1832"
select select "8639"
click at [162, 259] on select "Select Stylist admin [PERSON_NAME] jiya [PERSON_NAME] Priyanka [PERSON_NAME] [P…" at bounding box center [144, 259] width 63 height 16
select select "86421"
click at [113, 251] on select "Select Stylist admin [PERSON_NAME] jiya [PERSON_NAME] Priyanka [PERSON_NAME] [P…" at bounding box center [144, 259] width 63 height 16
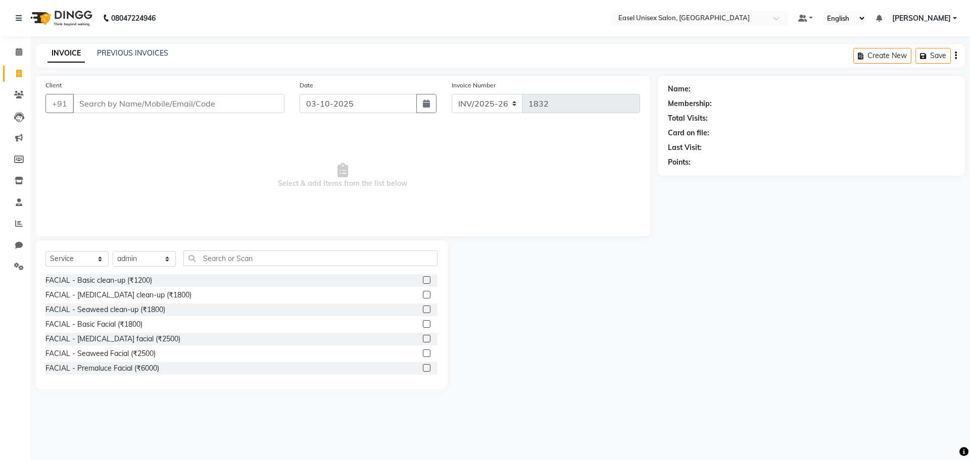
click at [423, 281] on label at bounding box center [427, 280] width 8 height 8
click at [423, 281] on input "checkbox" at bounding box center [426, 280] width 7 height 7
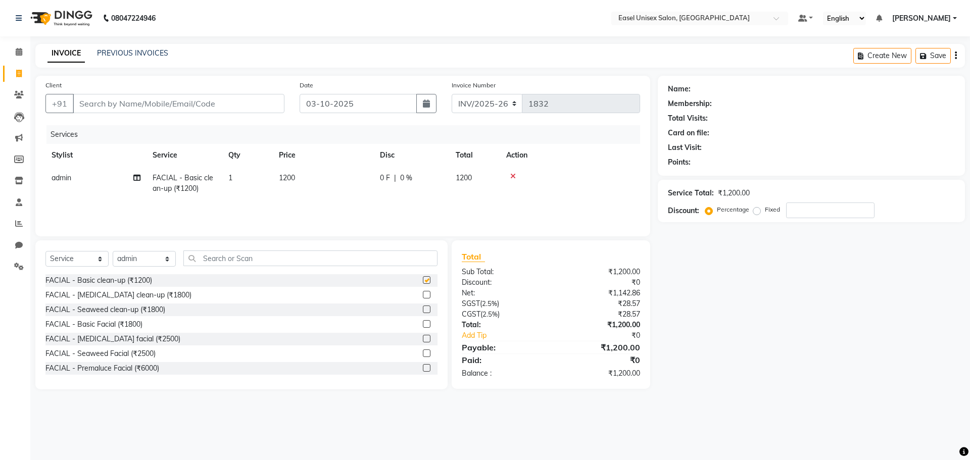
checkbox input "false"
click at [414, 181] on div "0 F | 0 %" at bounding box center [412, 178] width 64 height 11
click at [487, 181] on input "0" at bounding box center [487, 181] width 30 height 16
type input "25"
click at [595, 187] on td at bounding box center [570, 183] width 140 height 33
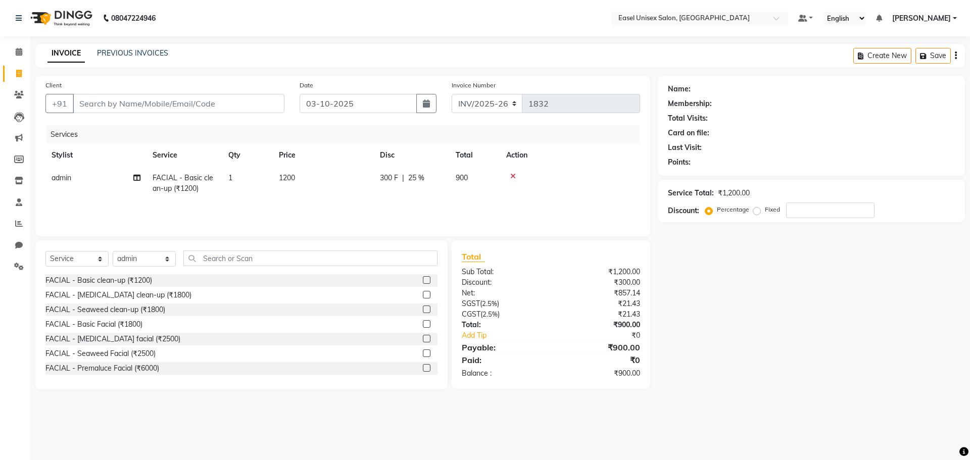
click at [511, 175] on icon at bounding box center [513, 176] width 6 height 7
